Goal: Check status

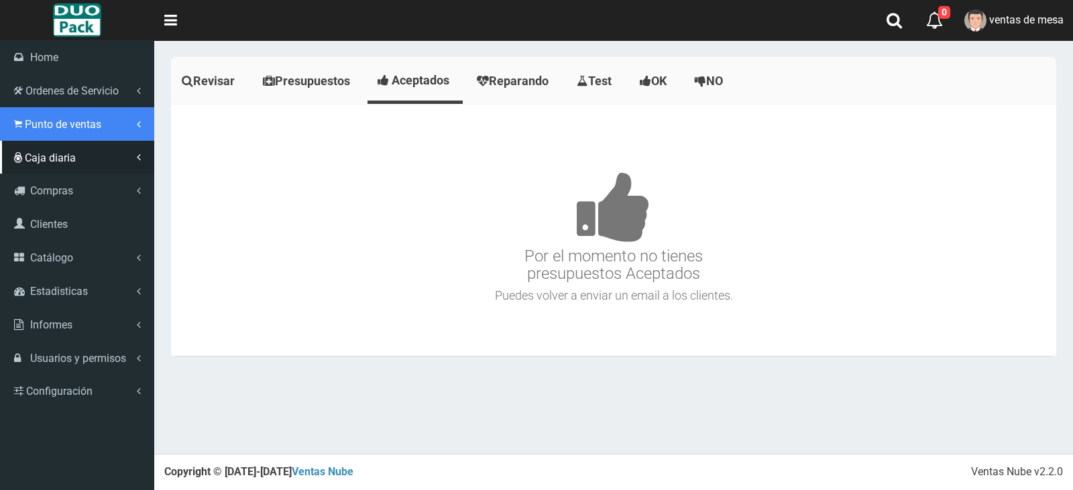
drag, startPoint x: 62, startPoint y: 128, endPoint x: 65, endPoint y: 149, distance: 21.1
click at [62, 128] on span "Punto de ventas" at bounding box center [63, 124] width 76 height 13
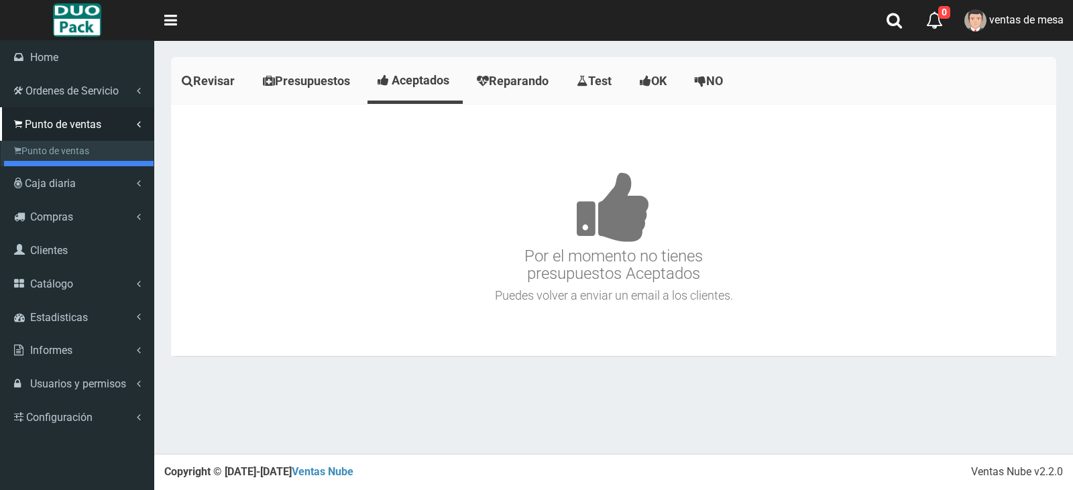
click at [74, 165] on link "Listado de Presupuestos" at bounding box center [79, 171] width 150 height 20
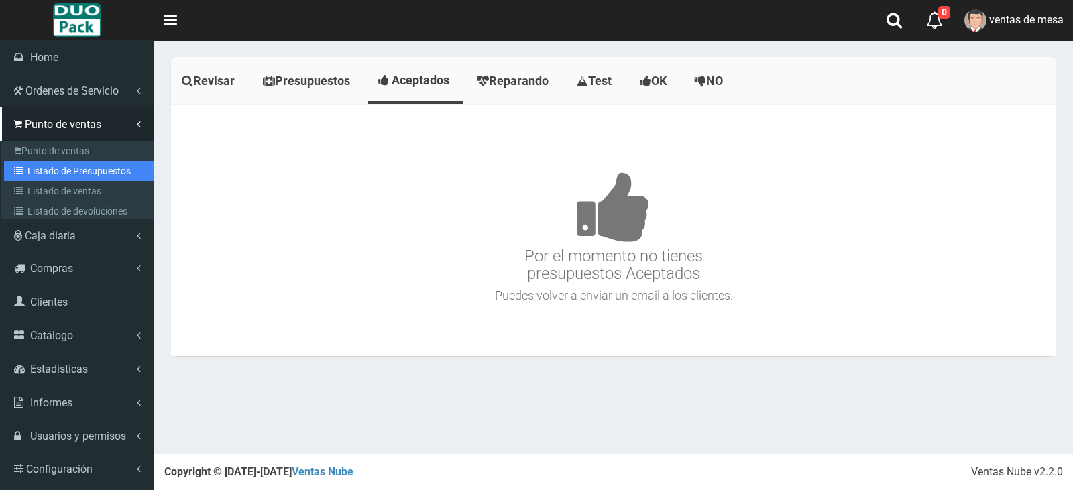
click at [83, 176] on link "Listado de Presupuestos" at bounding box center [79, 171] width 150 height 20
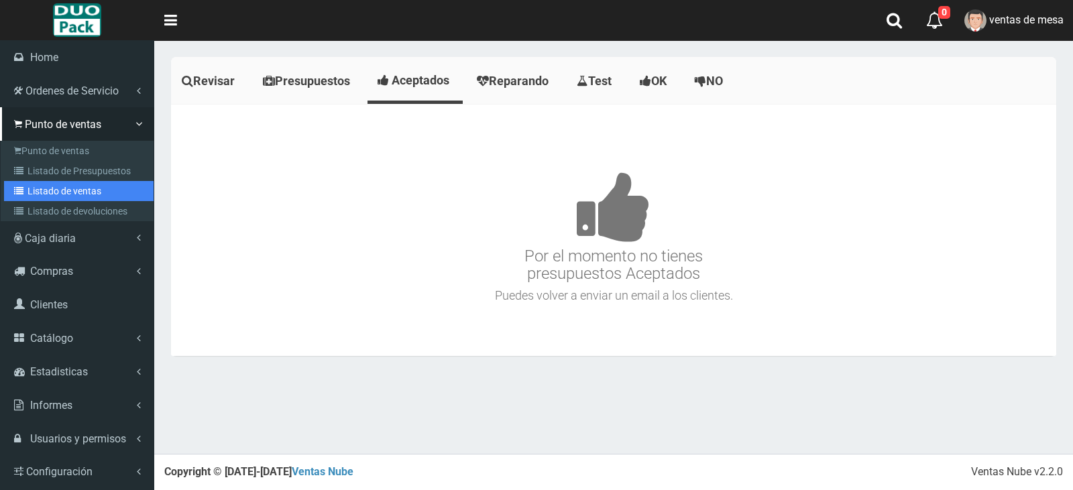
click at [83, 182] on link "Listado de ventas" at bounding box center [79, 191] width 150 height 20
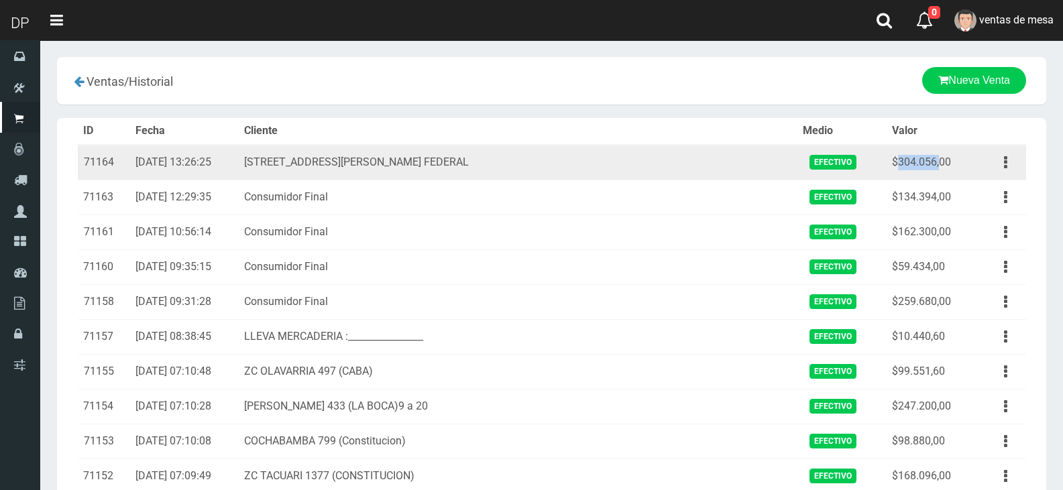
drag, startPoint x: 855, startPoint y: 158, endPoint x: 897, endPoint y: 159, distance: 42.3
click at [897, 159] on td "$304.056,00" at bounding box center [931, 163] width 88 height 36
